Goal: Complete application form

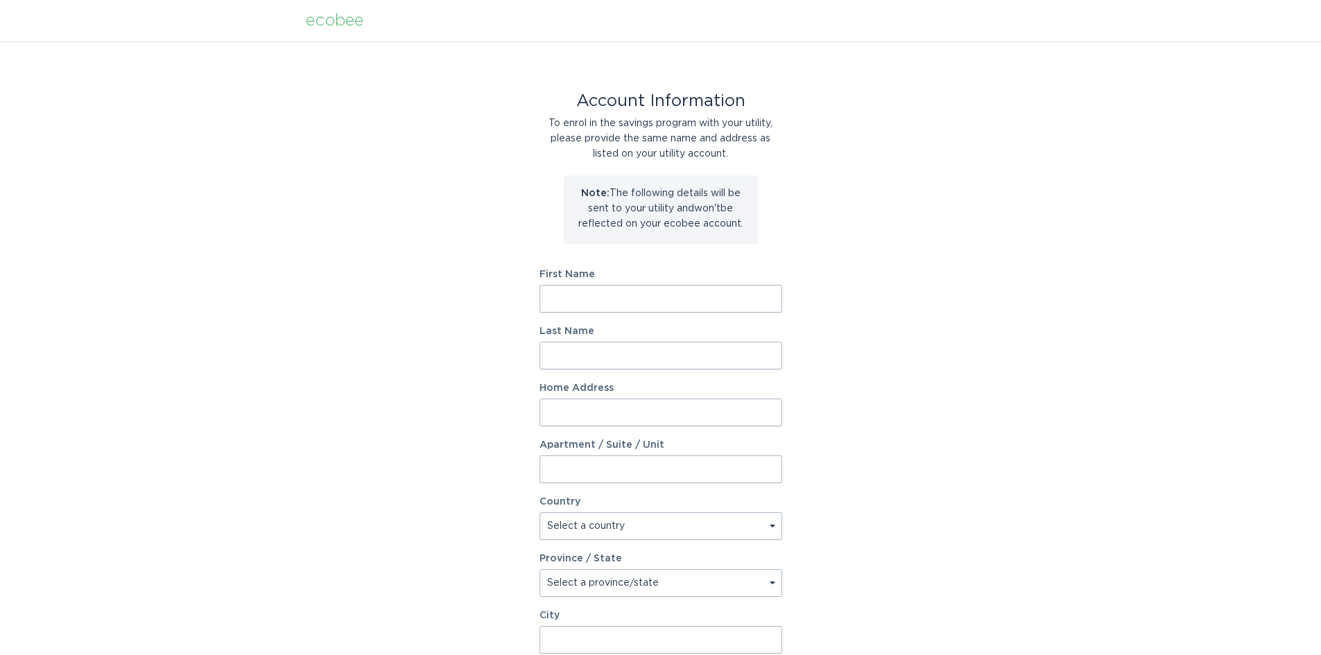
click at [644, 300] on input "First Name" at bounding box center [661, 299] width 243 height 28
type input "[PERSON_NAME]"
click at [660, 352] on input "Last Name" at bounding box center [661, 356] width 243 height 28
type input "[PERSON_NAME]"
click at [680, 411] on input "Home Address" at bounding box center [661, 413] width 243 height 28
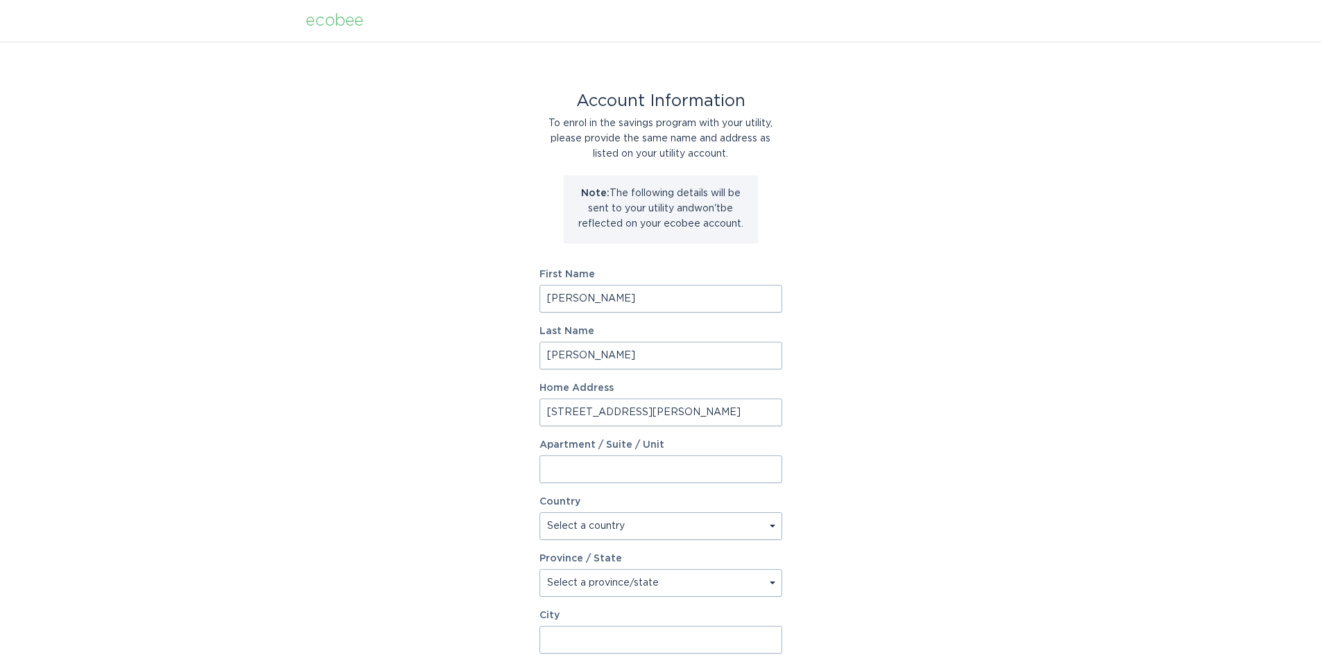
type input "220 Sterling Woods Dr"
click at [771, 527] on select "Select a country Canada USA" at bounding box center [661, 527] width 243 height 28
select select "US"
click at [540, 513] on select "Select a country Canada USA" at bounding box center [661, 527] width 243 height 28
click at [772, 583] on select "Select a province/state Alabama Alaska American Samoa Arizona Arkansas Californ…" at bounding box center [661, 583] width 243 height 28
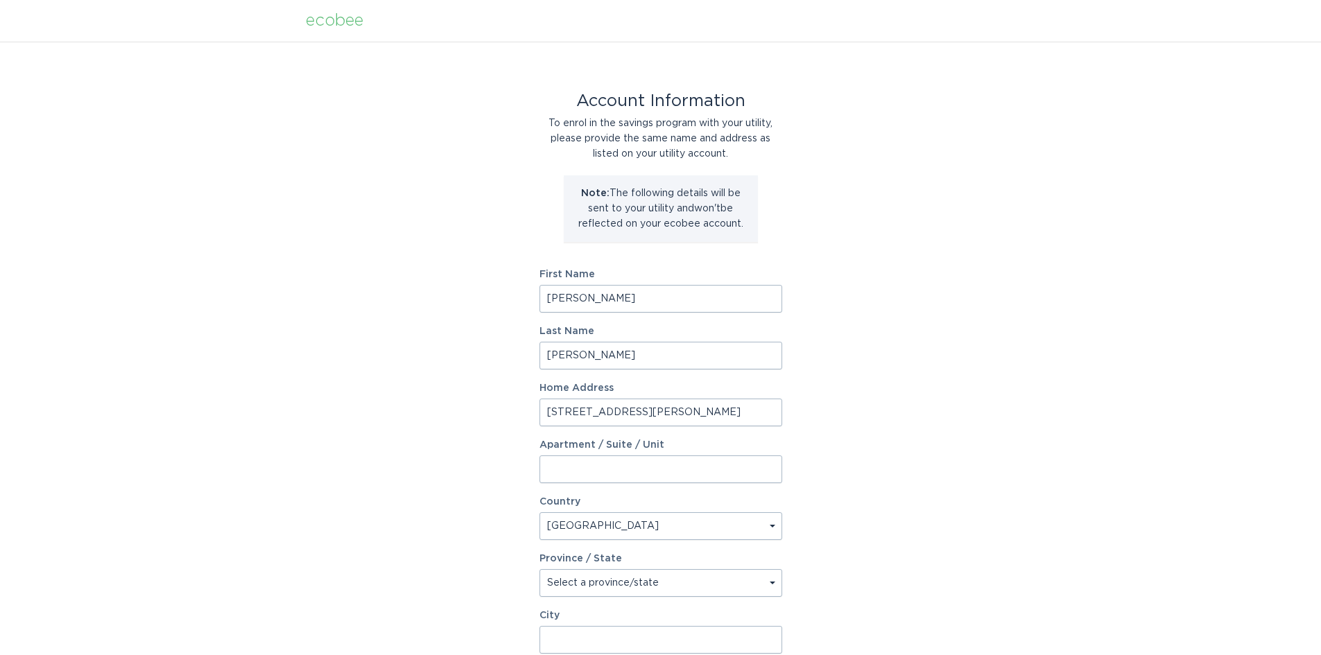
select select "TN"
click at [540, 569] on select "Select a province/state Alabama Alaska American Samoa Arizona Arkansas Californ…" at bounding box center [661, 583] width 243 height 28
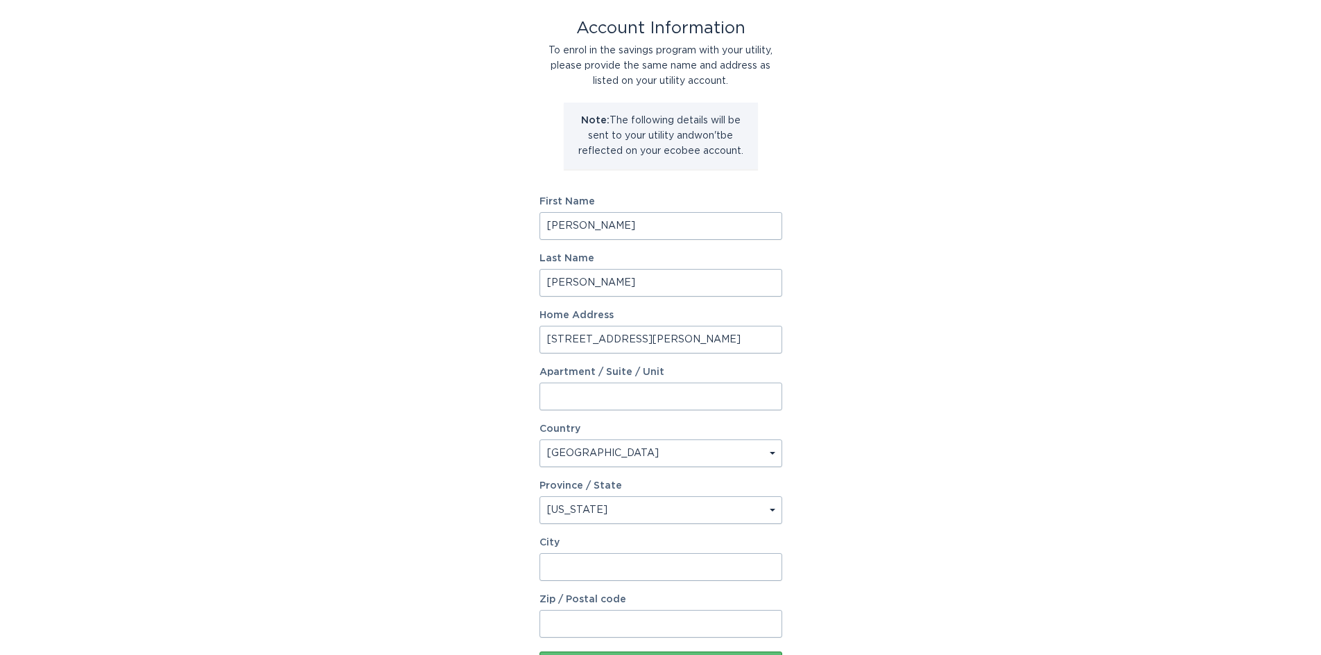
scroll to position [185, 0]
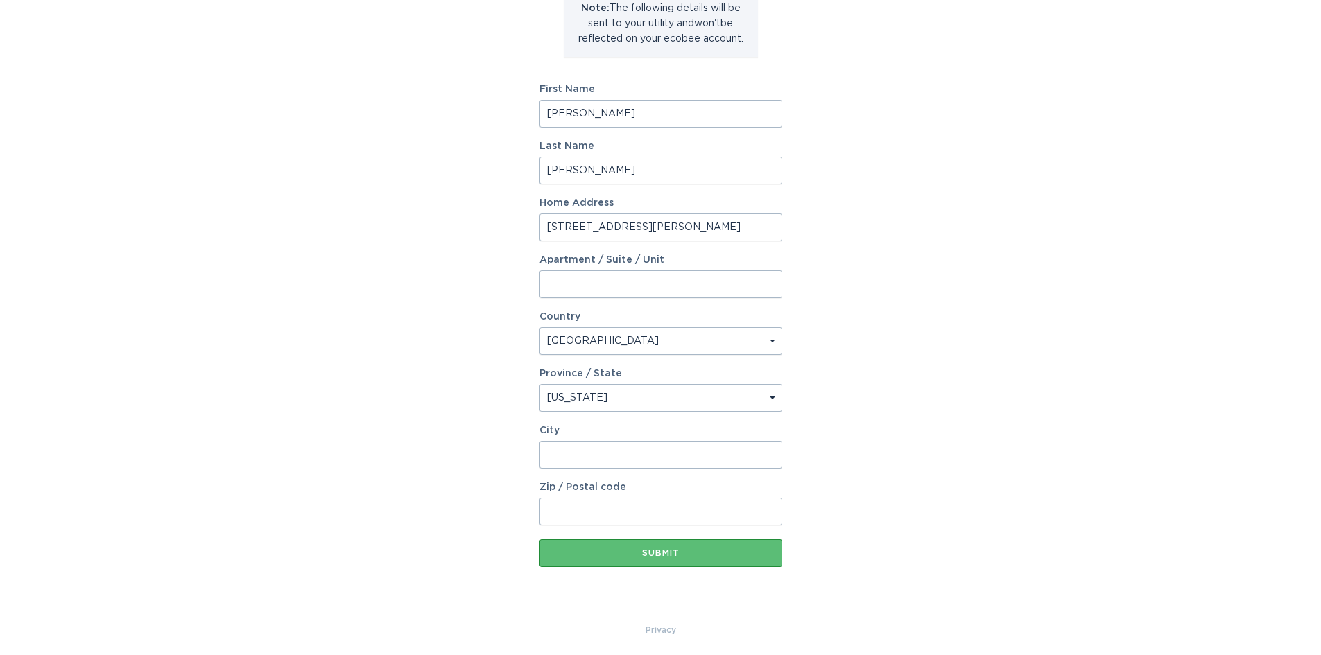
click at [609, 454] on input "City" at bounding box center [661, 455] width 243 height 28
type input "Mt Juliet"
click at [628, 502] on input "Zip / Postal code" at bounding box center [661, 512] width 243 height 28
type input "37122"
click at [636, 549] on button "Submit" at bounding box center [661, 554] width 243 height 28
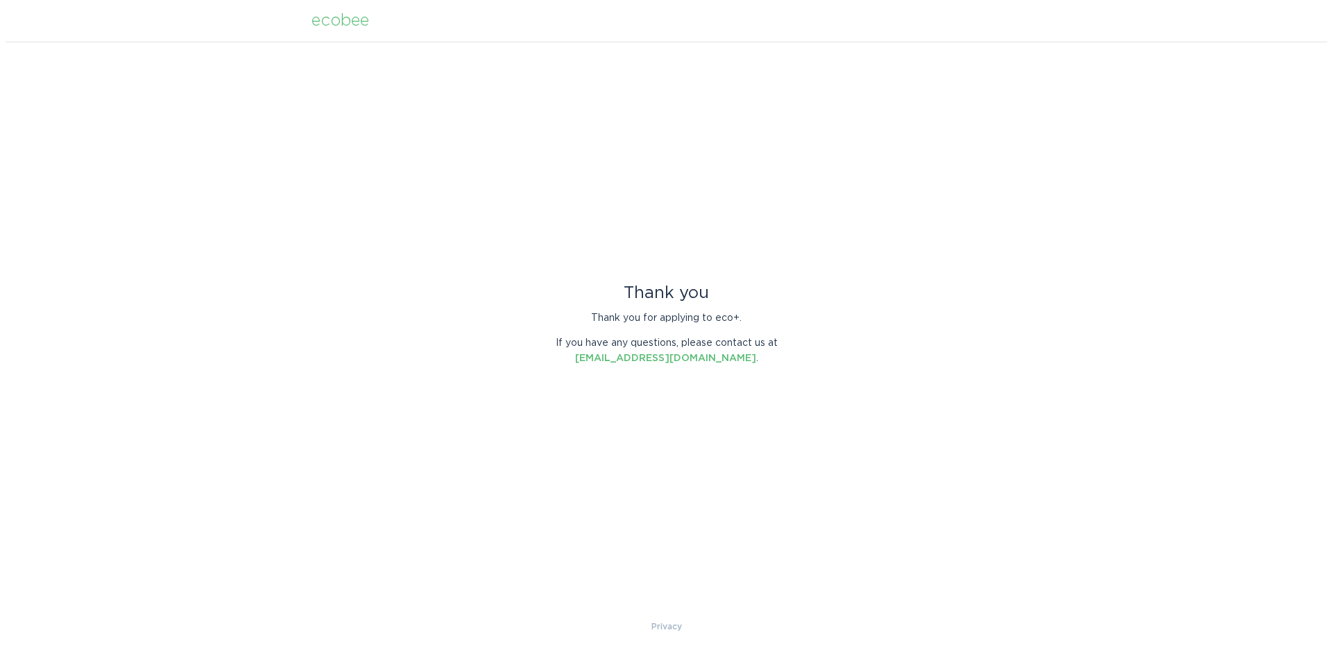
scroll to position [0, 0]
click at [0, 655] on nordpass-portal at bounding box center [0, 655] width 0 height 0
